Goal: Transaction & Acquisition: Purchase product/service

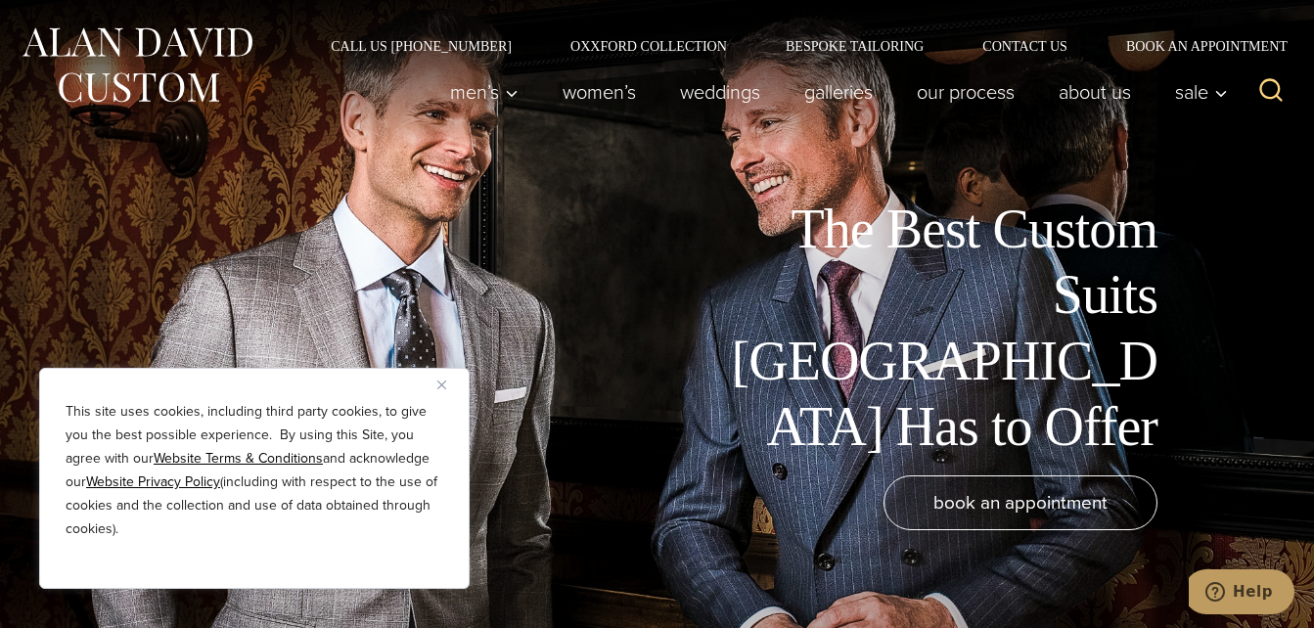
click at [443, 388] on img "Close" at bounding box center [441, 384] width 9 height 9
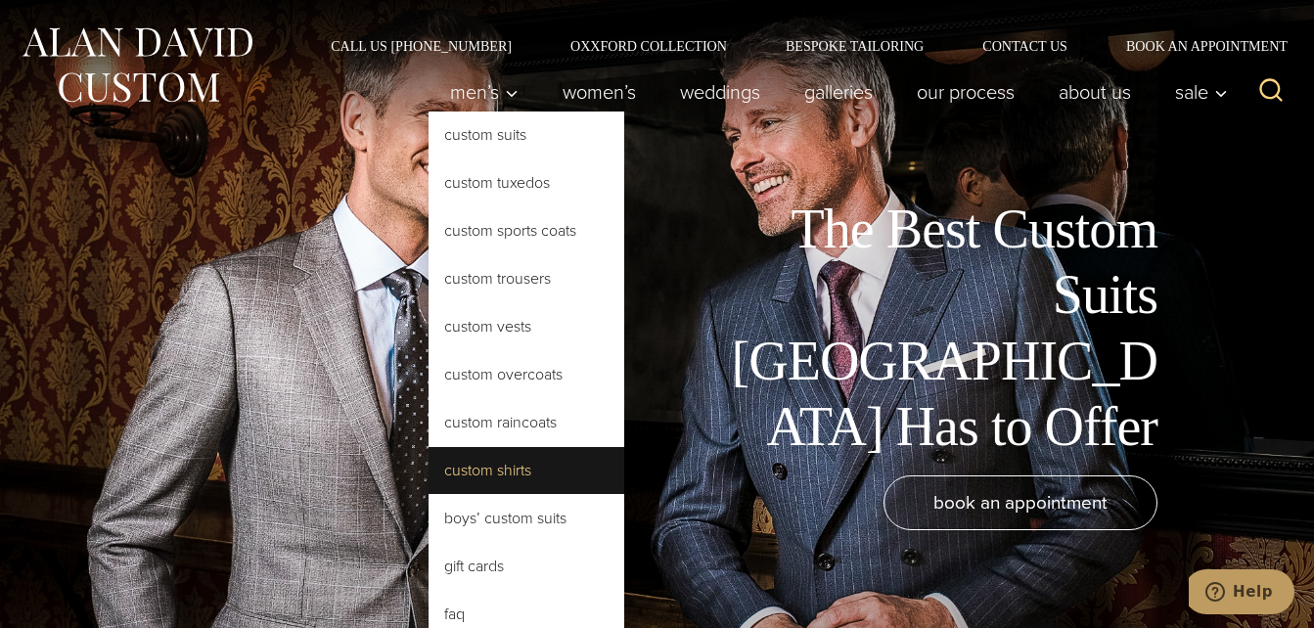
click at [485, 469] on link "Custom Shirts" at bounding box center [526, 470] width 196 height 47
